Goal: Complete application form

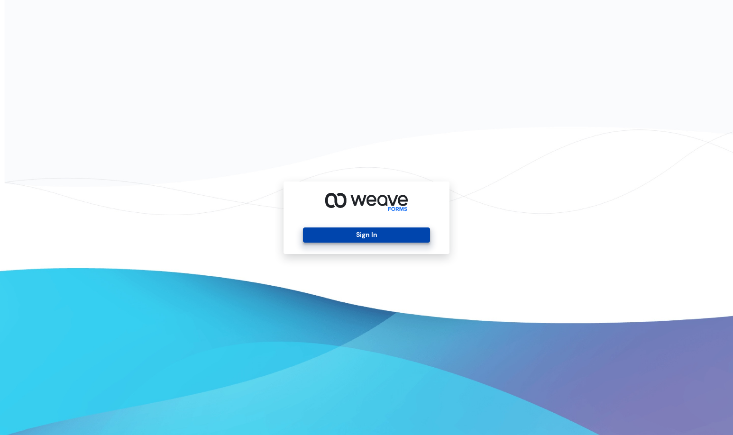
click at [369, 234] on button "Sign In" at bounding box center [366, 235] width 127 height 15
click at [357, 232] on button "Sign In" at bounding box center [366, 235] width 127 height 15
